Goal: Task Accomplishment & Management: Manage account settings

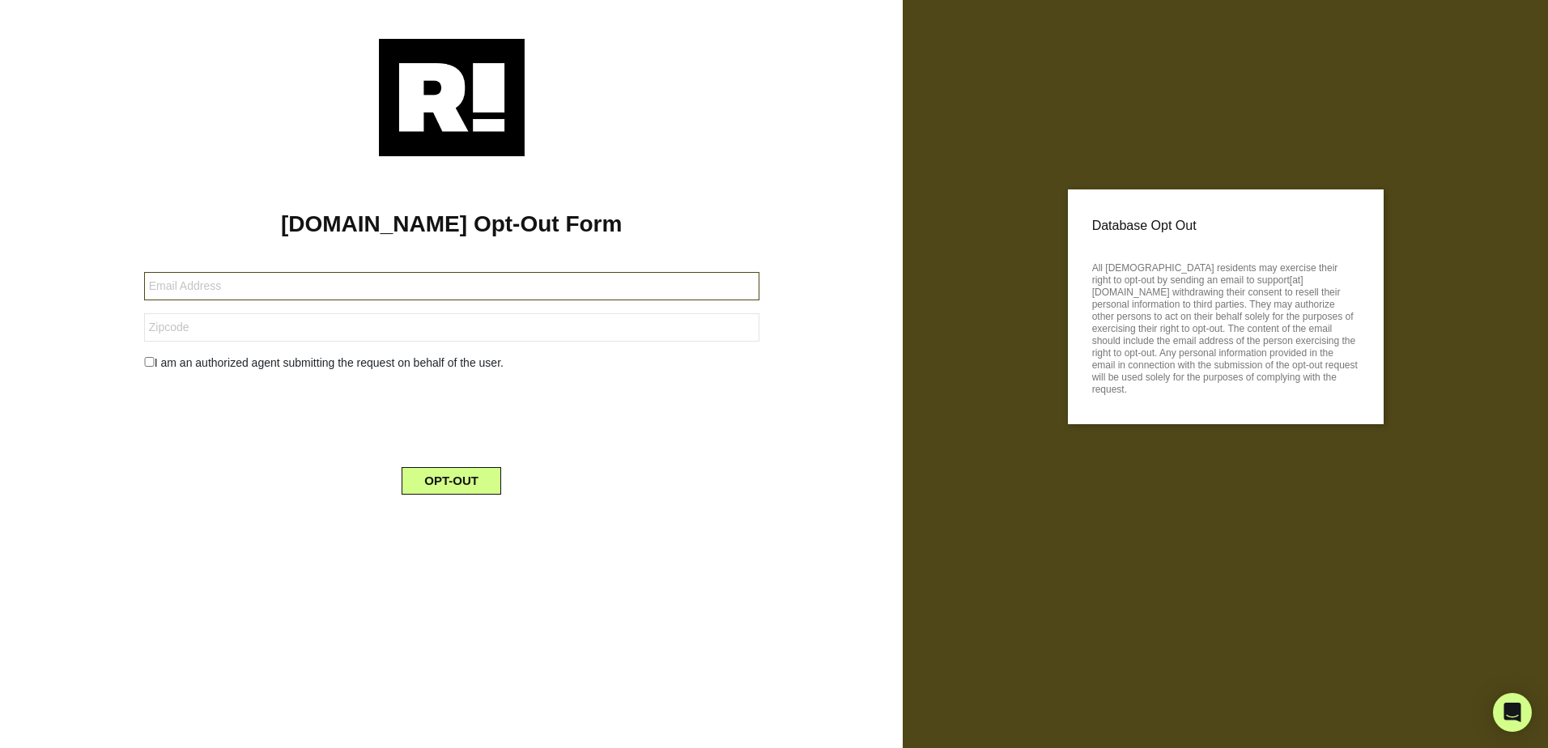
click at [390, 287] on input "text" at bounding box center [451, 286] width 615 height 28
type input "[PERSON_NAME][EMAIL_ADDRESS][PERSON_NAME][DOMAIN_NAME]"
click at [319, 324] on input "text" at bounding box center [451, 327] width 615 height 28
type input "48331"
click at [441, 483] on button "OPT-OUT" at bounding box center [452, 481] width 100 height 28
